Goal: Information Seeking & Learning: Learn about a topic

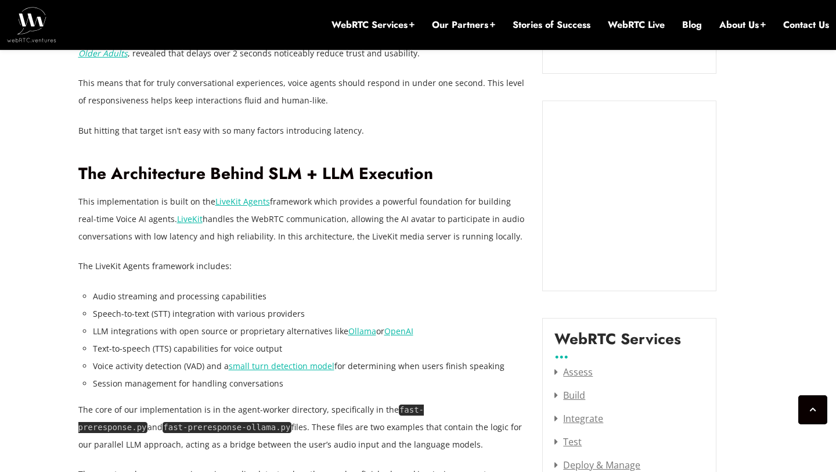
scroll to position [1237, 0]
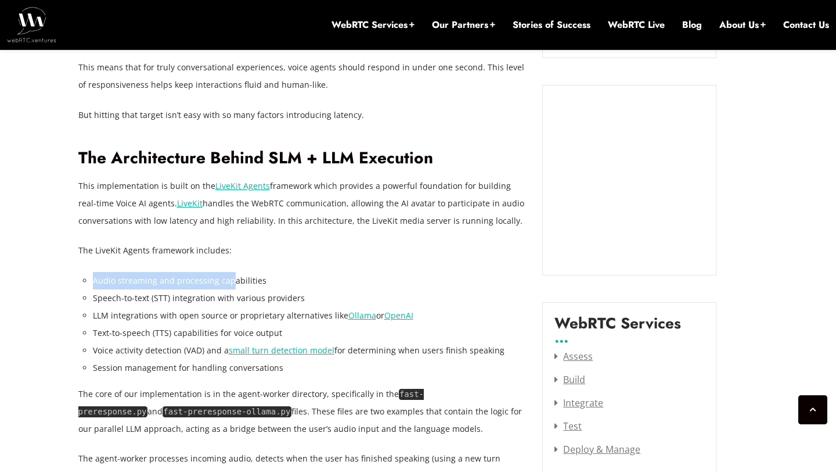
drag, startPoint x: 92, startPoint y: 281, endPoint x: 228, endPoint y: 281, distance: 136.5
click at [191, 318] on li "LLM integrations with open source or proprietary alternatives like Ollama or Op…" at bounding box center [309, 315] width 433 height 17
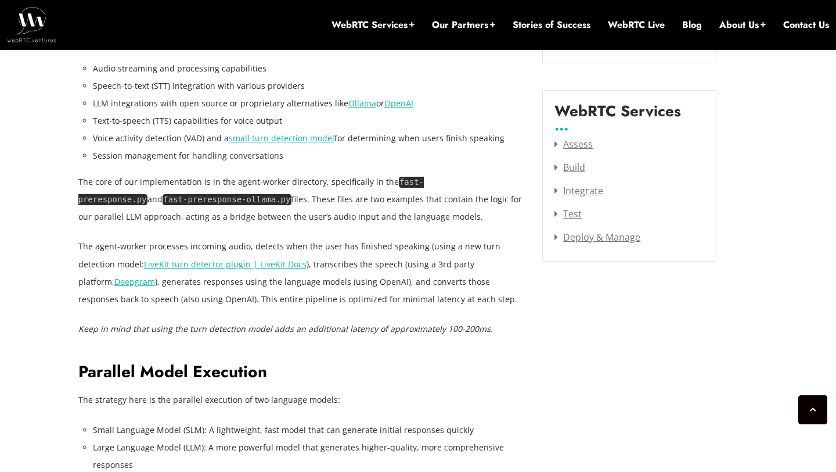
scroll to position [1447, 0]
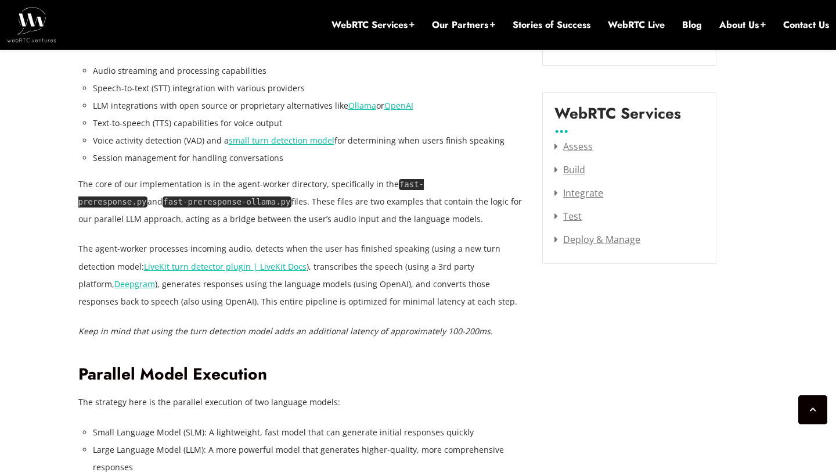
click at [344, 323] on p "Keep in mind that using the turn detection model adds an additional latency of …" at bounding box center [301, 330] width 447 height 17
click at [210, 303] on p "The agent-worker processes incoming audio, detects when the user has finished s…" at bounding box center [301, 275] width 447 height 70
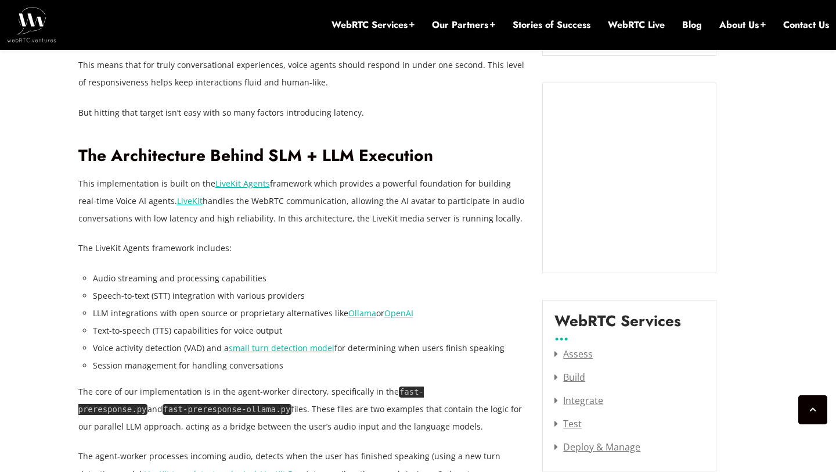
scroll to position [1238, 0]
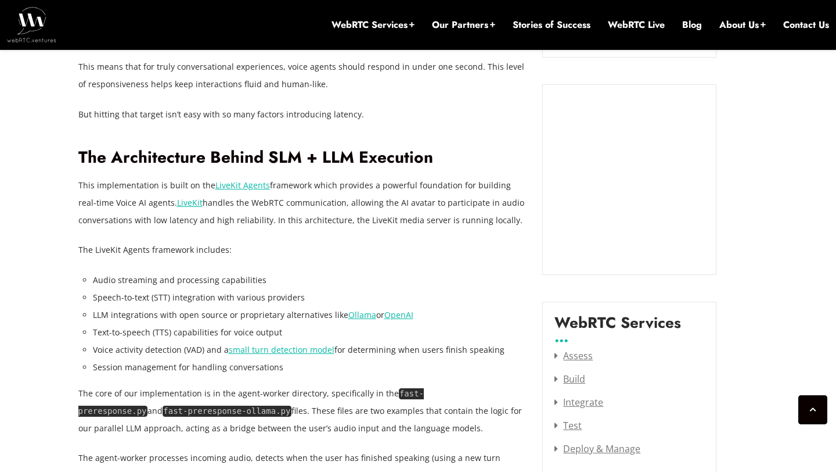
drag, startPoint x: 92, startPoint y: 350, endPoint x: 227, endPoint y: 354, distance: 135.4
click at [300, 371] on li "Session management for handling conversations" at bounding box center [309, 366] width 433 height 17
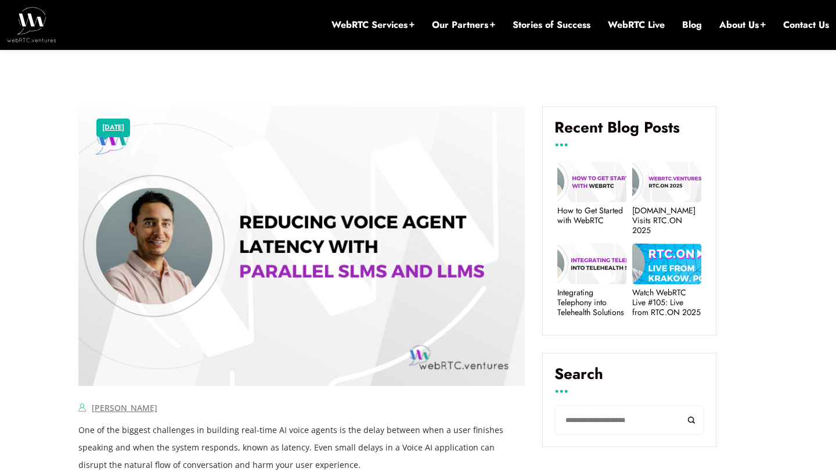
scroll to position [0, 0]
